Goal: Task Accomplishment & Management: Manage account settings

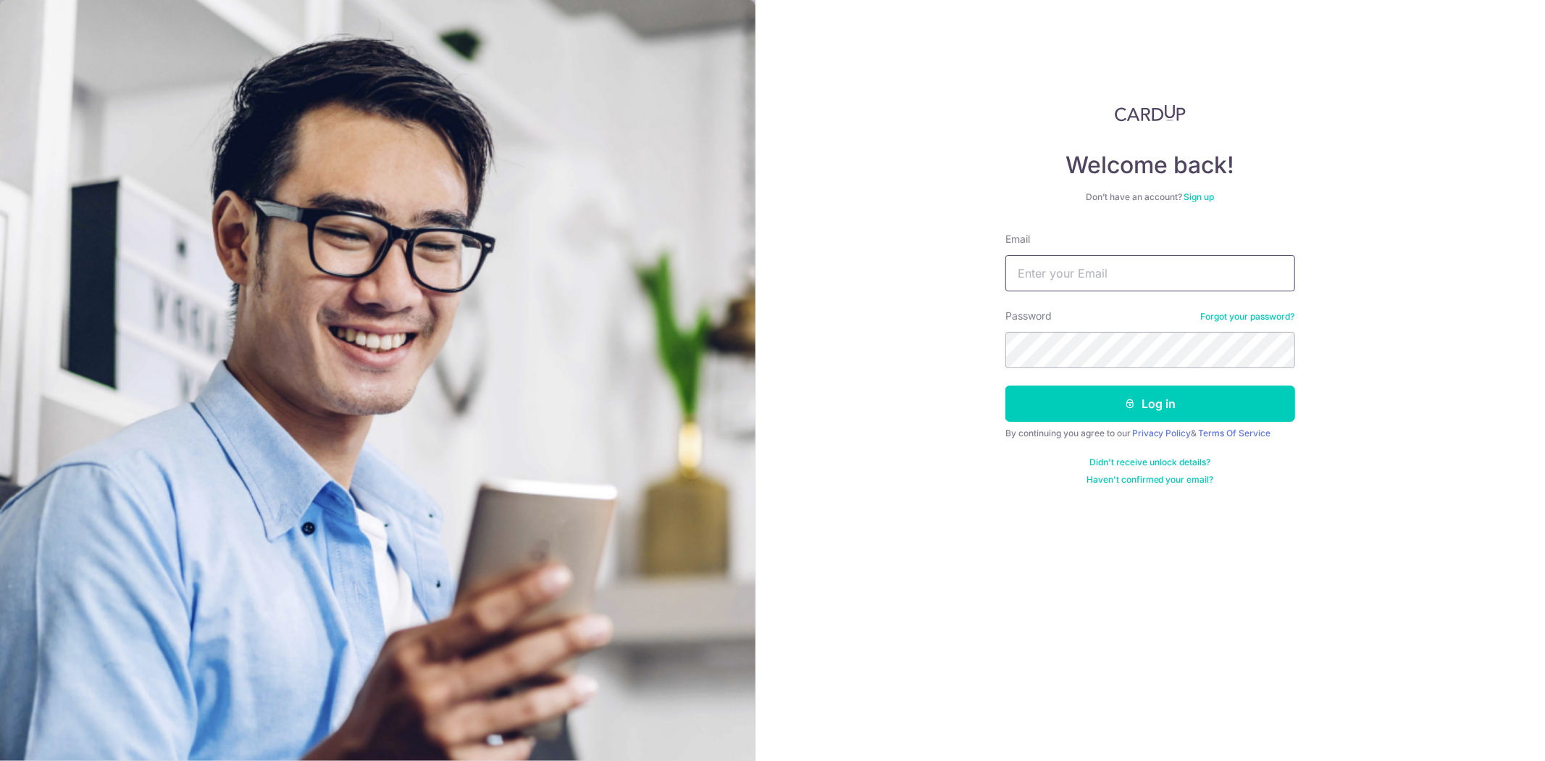
click at [1096, 278] on input "Email" at bounding box center [1151, 273] width 290 height 36
drag, startPoint x: 1213, startPoint y: 272, endPoint x: 1452, endPoint y: 329, distance: 245.7
click at [1213, 272] on input "Email" at bounding box center [1151, 273] width 290 height 36
click at [1076, 275] on input "Email" at bounding box center [1151, 273] width 290 height 36
click at [1142, 288] on input "Email" at bounding box center [1151, 273] width 290 height 36
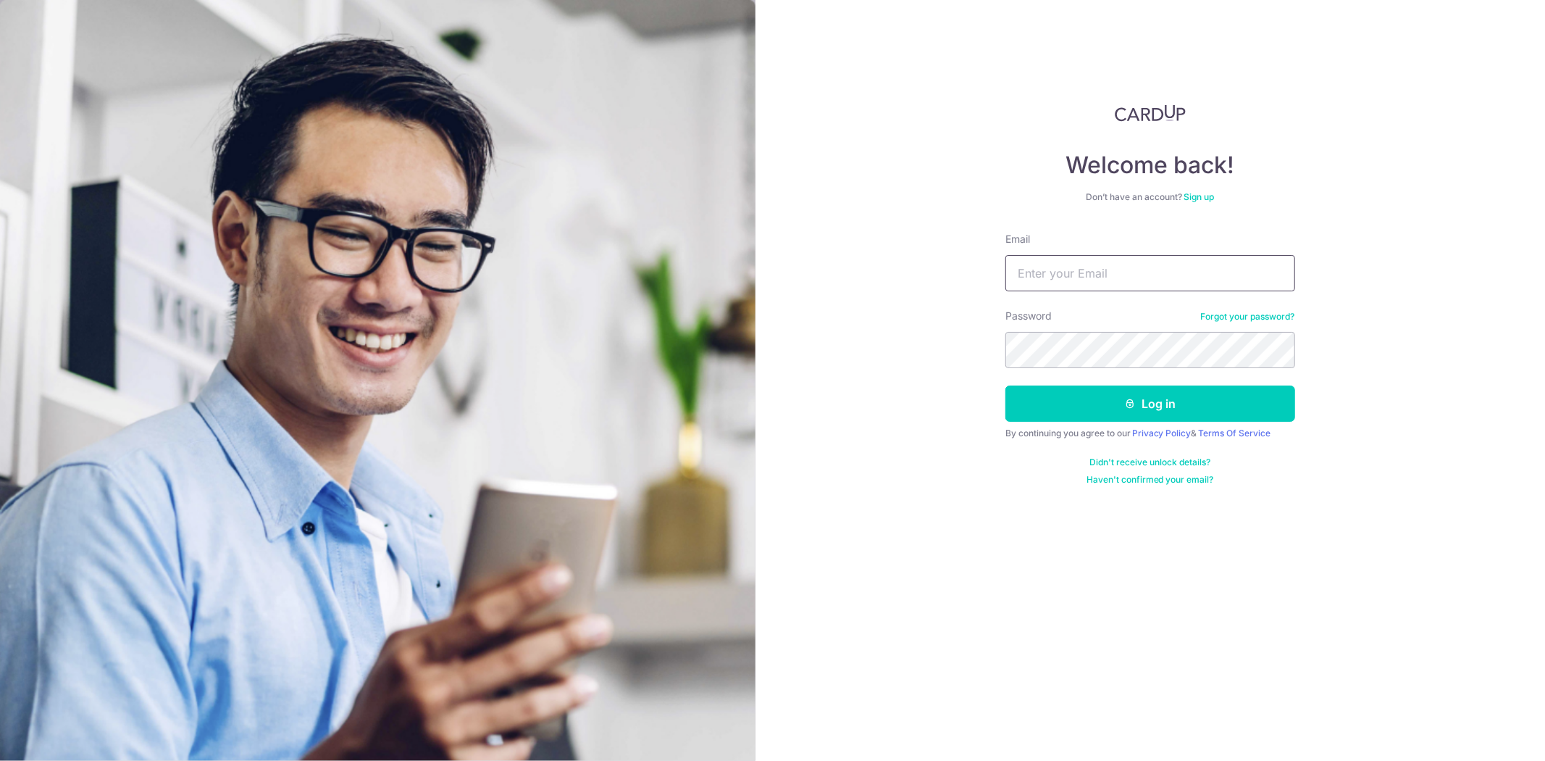
paste input "[EMAIL_ADDRESS][DOMAIN_NAME]"
type input "[EMAIL_ADDRESS][DOMAIN_NAME]"
click at [1127, 398] on icon "submit" at bounding box center [1130, 404] width 12 height 12
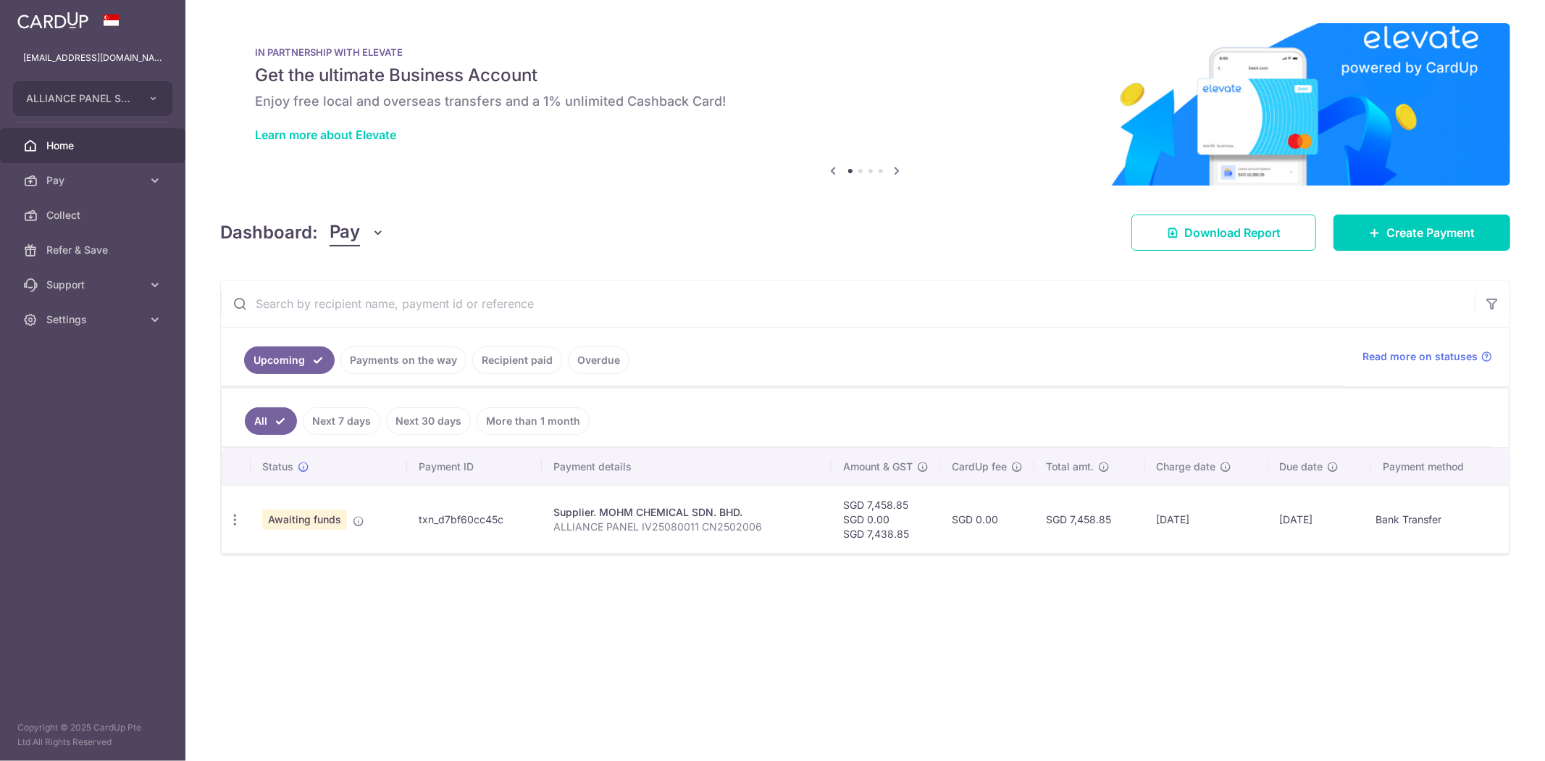
drag, startPoint x: 819, startPoint y: 361, endPoint x: 827, endPoint y: 362, distance: 8.8
click at [827, 362] on ul "Upcoming Payments on the way Recipient paid Overdue" at bounding box center [783, 356] width 1124 height 59
drag, startPoint x: 467, startPoint y: 517, endPoint x: 509, endPoint y: 515, distance: 41.3
click at [509, 515] on body "nee@alliancepanel.com.sg ALLIANCE PANEL SYSTEM PTE. LTD. Add new company ALLIAN…" at bounding box center [772, 380] width 1545 height 761
copy td "txn_d7bf60cc45c"
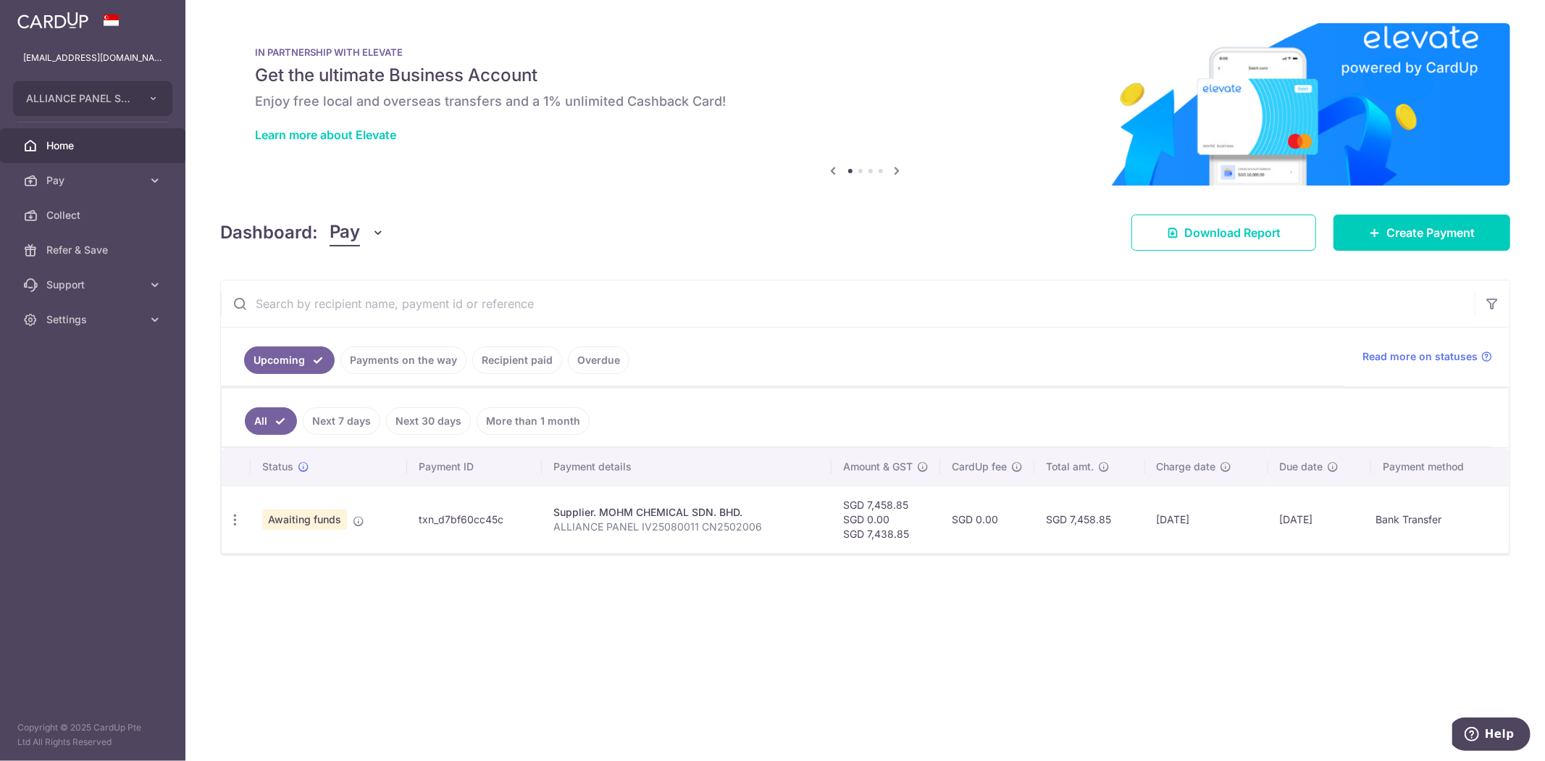
click at [990, 268] on div "× Pause Schedule Pause all future payments in this series Pause just this one p…" at bounding box center [865, 380] width 1360 height 761
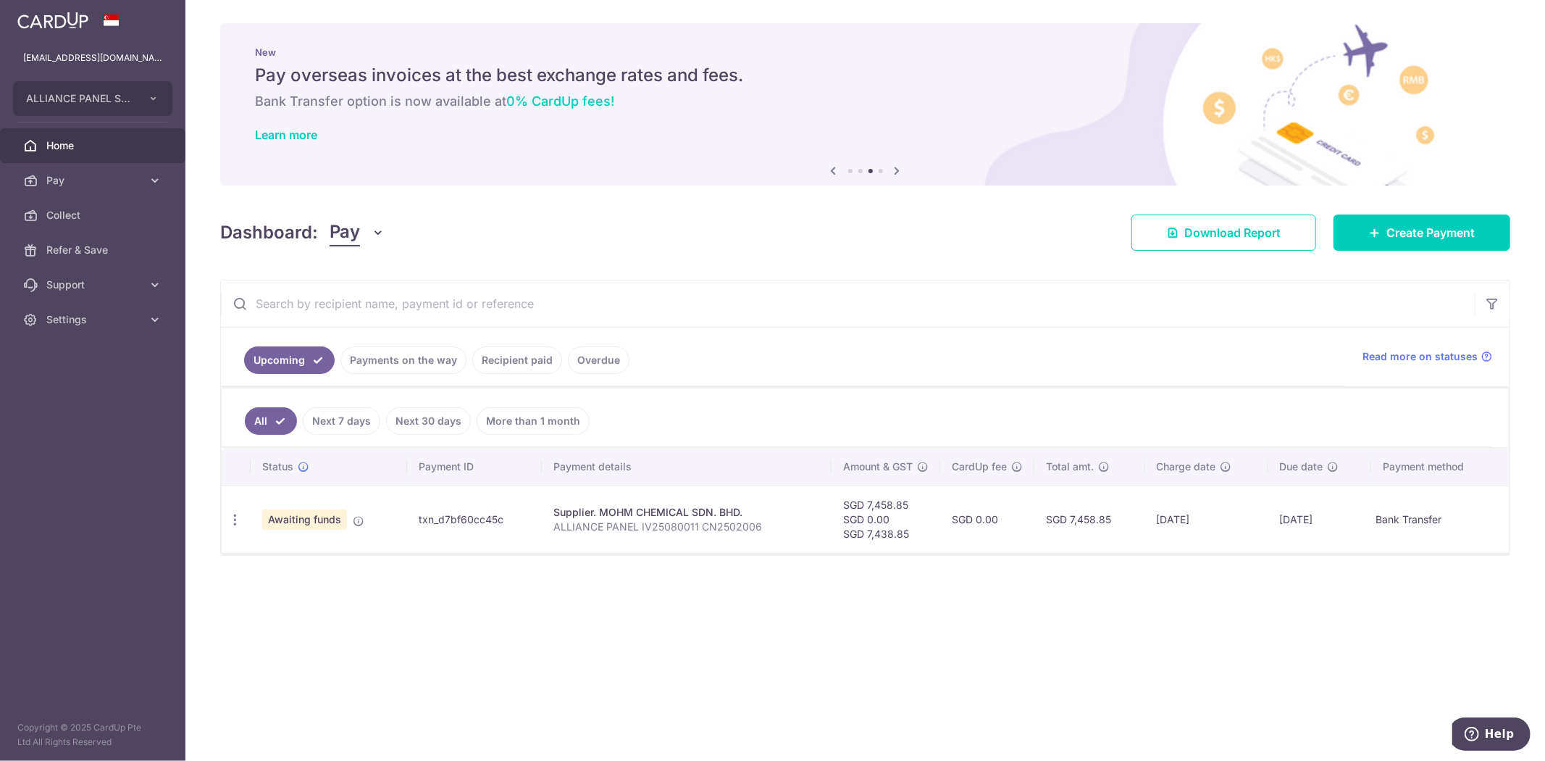
click at [965, 215] on div "Dashboard: Pay Pay Collect Download Report Create Payment" at bounding box center [865, 230] width 1290 height 42
click at [1438, 30] on div "New Pay overseas invoices at the best exchange rates and fees. Bank Transfer op…" at bounding box center [865, 95] width 1290 height 145
